Goal: Transaction & Acquisition: Purchase product/service

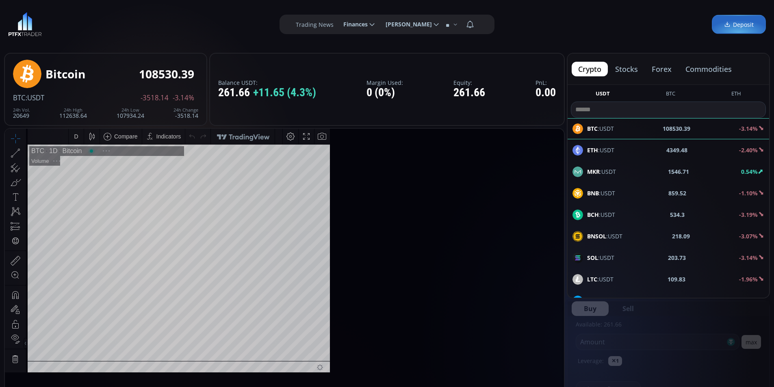
type input "********"
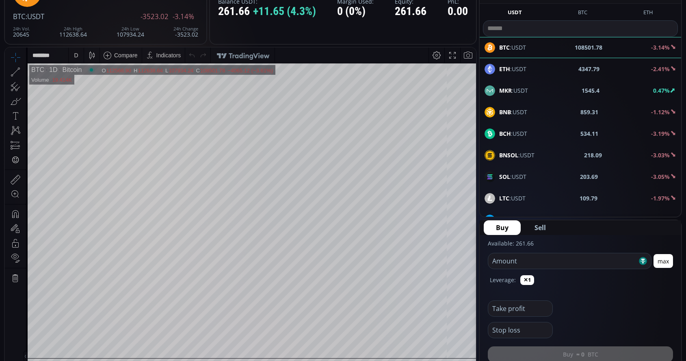
scroll to position [122, 0]
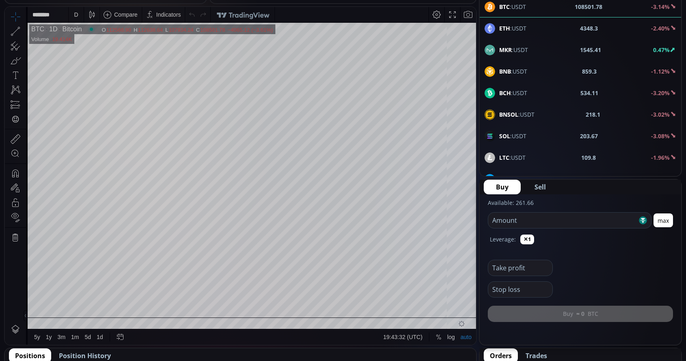
click at [75, 13] on div "D" at bounding box center [76, 14] width 4 height 6
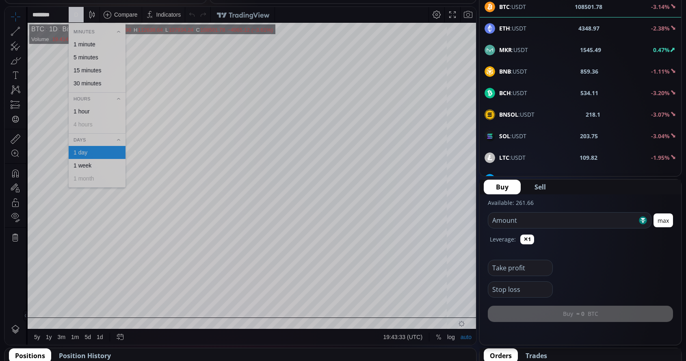
click at [83, 43] on div "1 minute" at bounding box center [85, 44] width 22 height 6
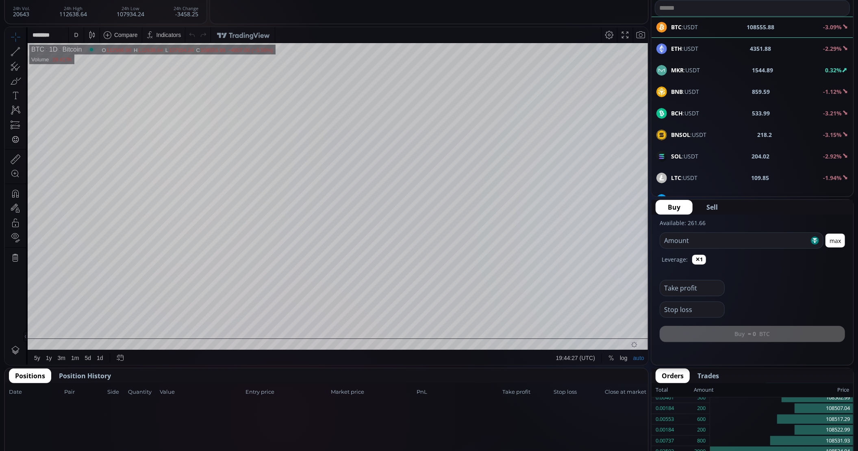
scroll to position [51, 0]
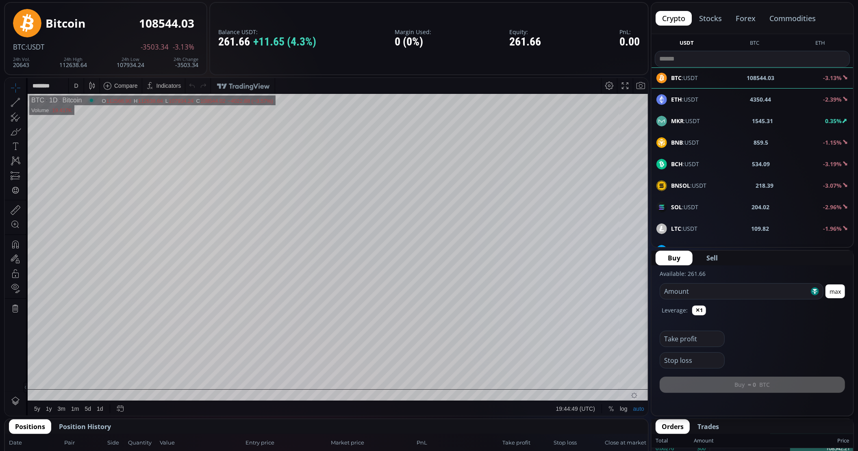
click at [74, 90] on div "D" at bounding box center [76, 85] width 7 height 15
click at [86, 109] on div "1 minute" at bounding box center [97, 114] width 57 height 13
click at [686, 126] on div "MKR :USDT 1547.71 0.49%" at bounding box center [751, 120] width 201 height 21
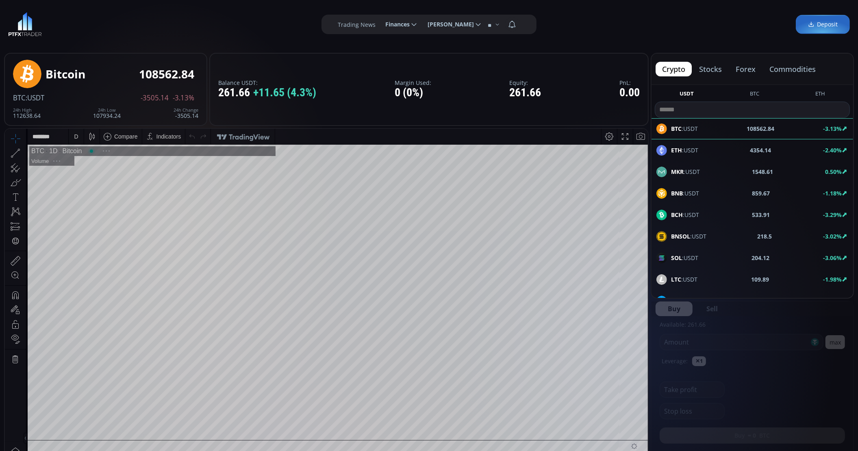
scroll to position [114, 0]
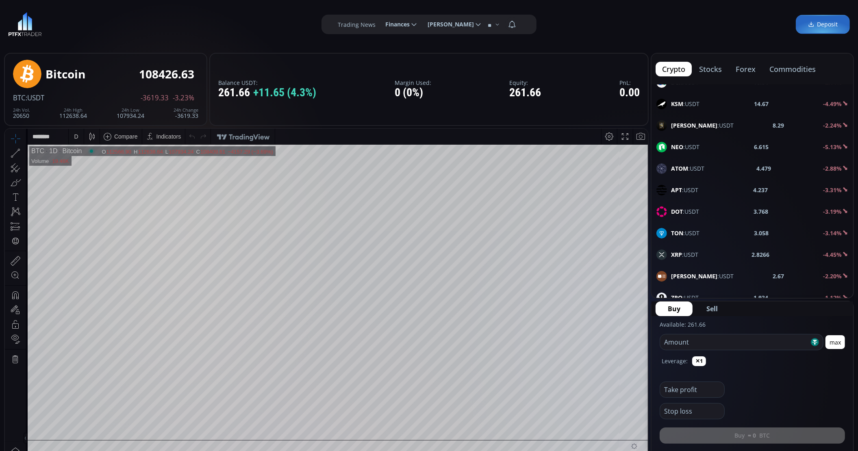
scroll to position [355, 0]
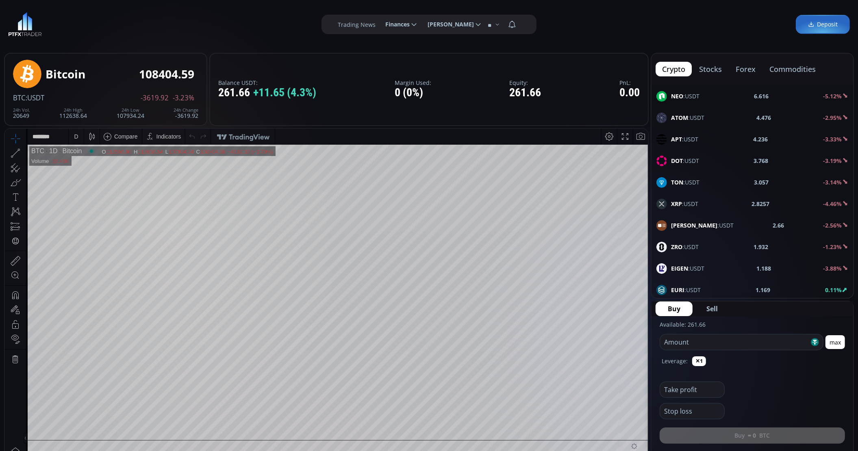
click at [698, 209] on div "XRP :USDT 2.8257 -4.46%" at bounding box center [752, 204] width 192 height 11
click at [75, 133] on div "D" at bounding box center [76, 136] width 4 height 6
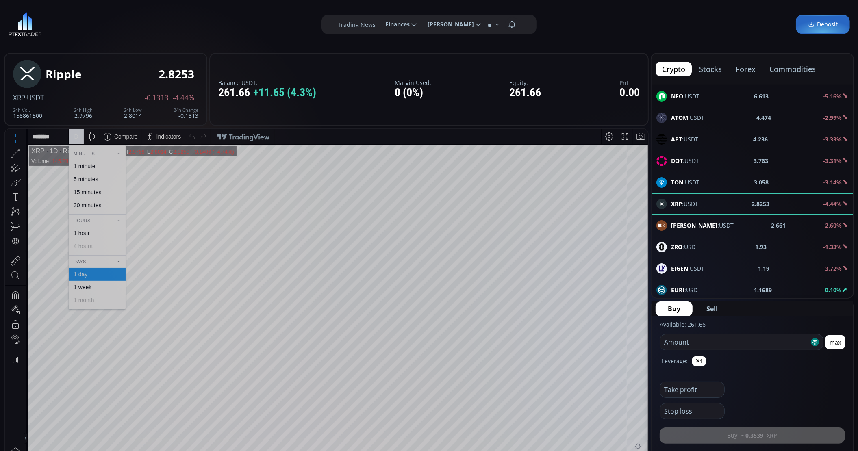
click at [79, 160] on div "1 minute" at bounding box center [97, 165] width 57 height 13
click at [835, 343] on button "max" at bounding box center [834, 342] width 19 height 14
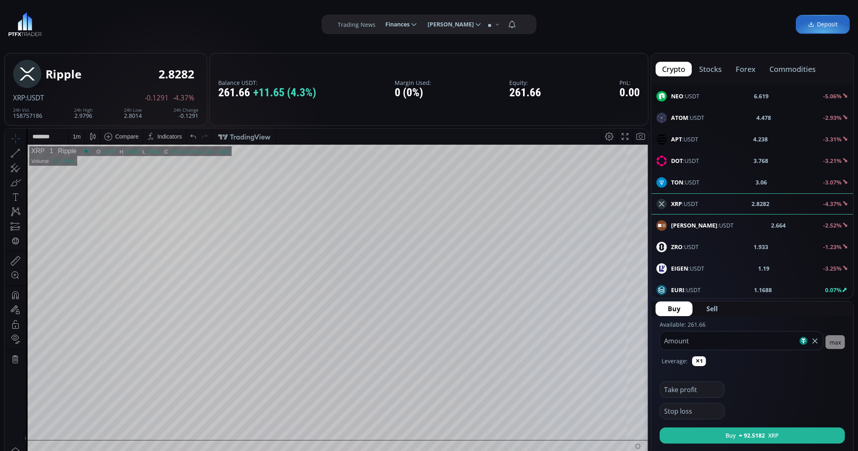
drag, startPoint x: 770, startPoint y: 345, endPoint x: 671, endPoint y: 346, distance: 98.3
click at [671, 346] on input "******" at bounding box center [729, 340] width 138 height 18
type input "***"
click at [782, 437] on button "Buy ≈ 91.9215 XRP" at bounding box center [751, 435] width 185 height 16
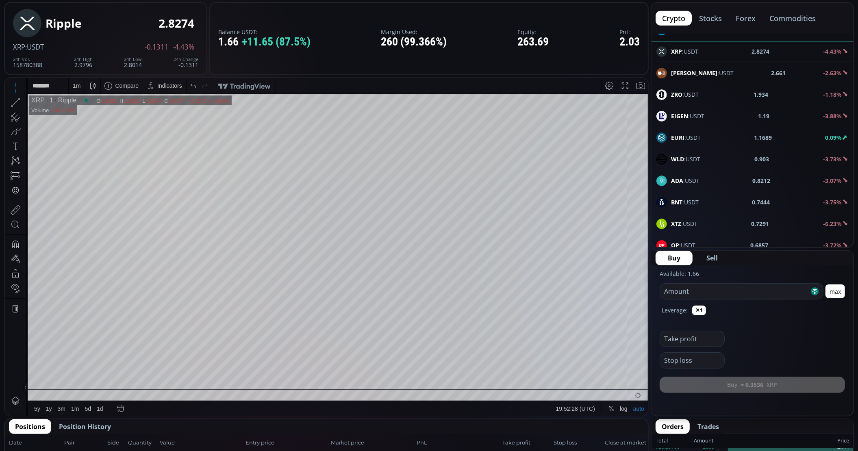
scroll to position [152, 0]
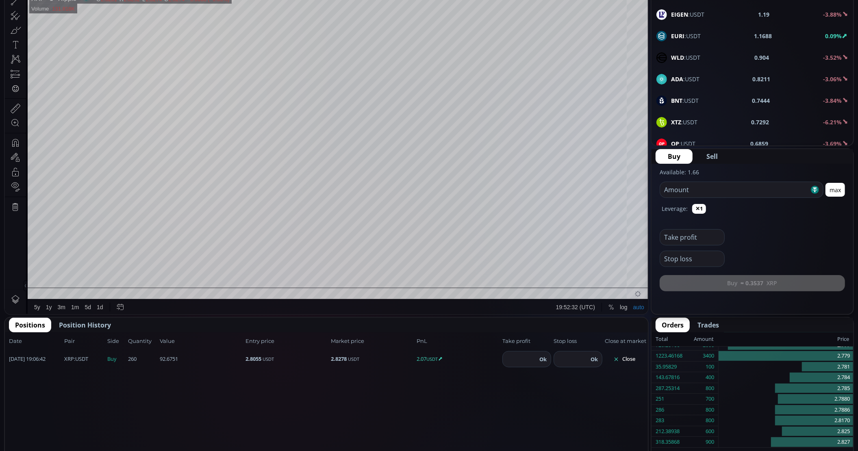
click at [624, 358] on button "Close" at bounding box center [623, 359] width 39 height 13
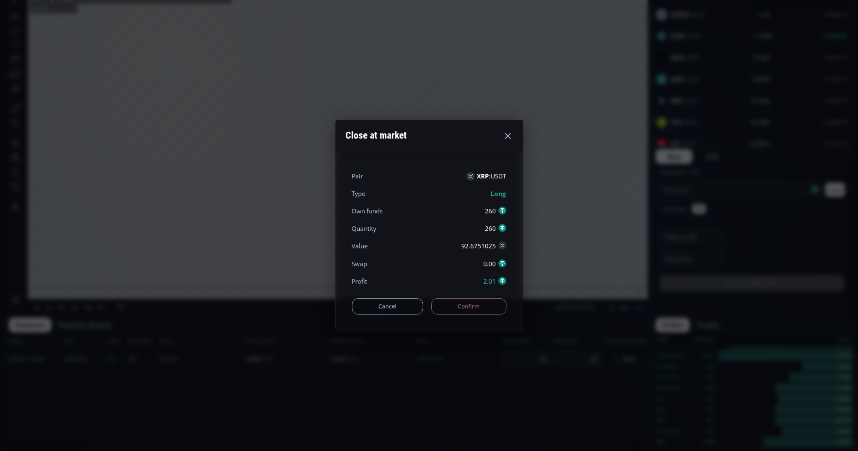
click at [485, 303] on button "Confirm" at bounding box center [468, 306] width 75 height 16
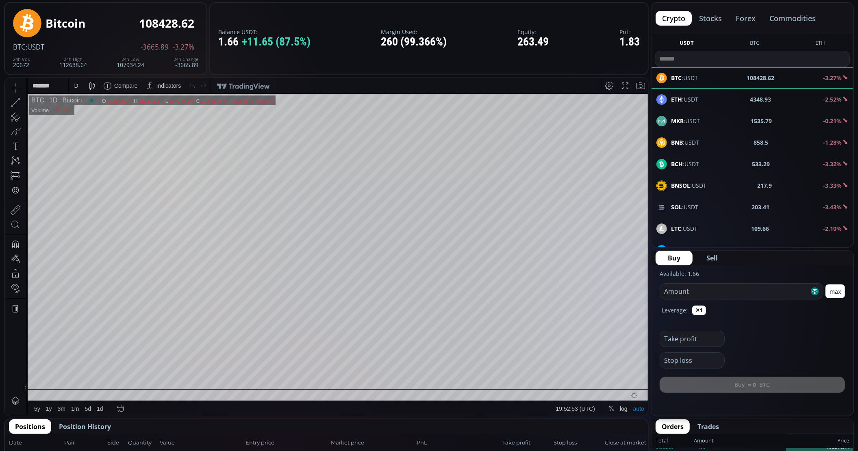
scroll to position [102, 0]
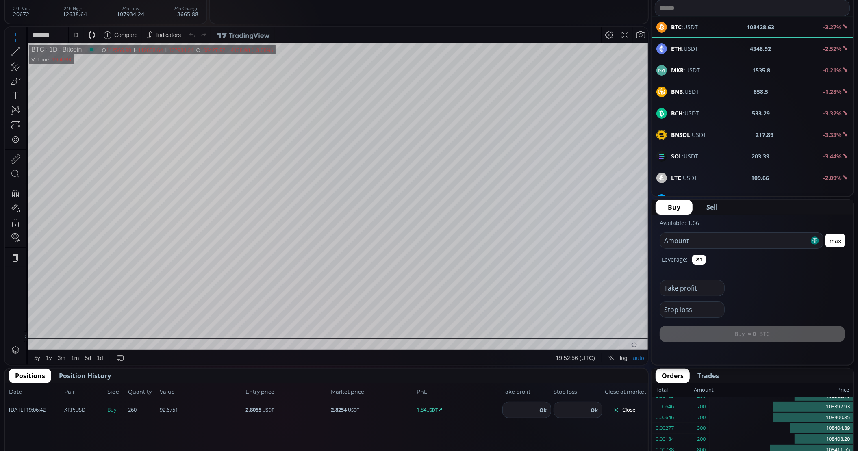
click at [616, 407] on icon at bounding box center [616, 410] width 6 height 6
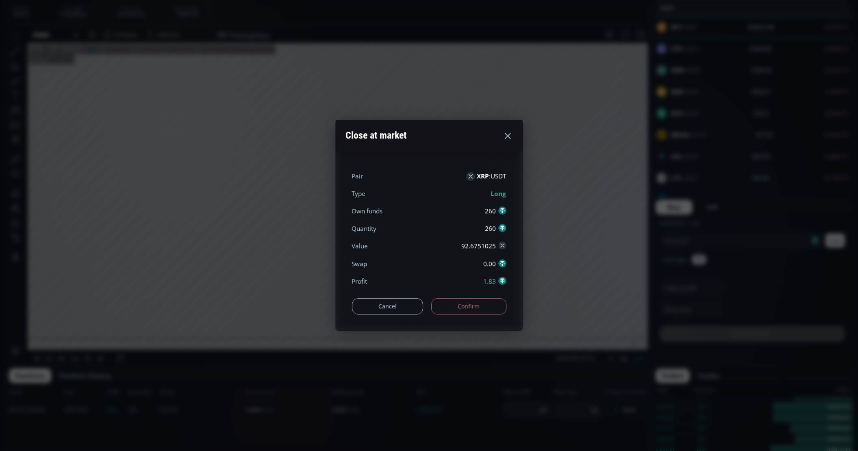
click at [489, 304] on button "Confirm" at bounding box center [468, 306] width 75 height 16
